Goal: Find specific page/section: Find specific page/section

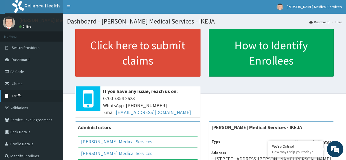
click at [11, 99] on link "Tariffs" at bounding box center [31, 96] width 63 height 12
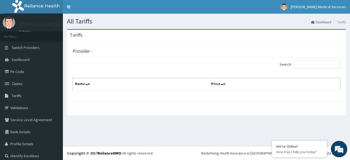
click at [207, 62] on div "Search:" at bounding box center [276, 65] width 138 height 10
